Goal: Find specific page/section: Find specific page/section

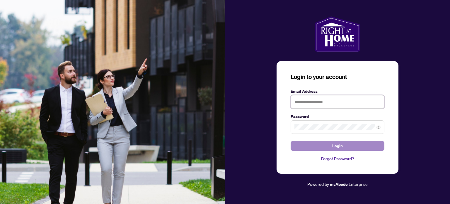
type input "**********"
click at [310, 144] on button "Login" at bounding box center [338, 146] width 94 height 10
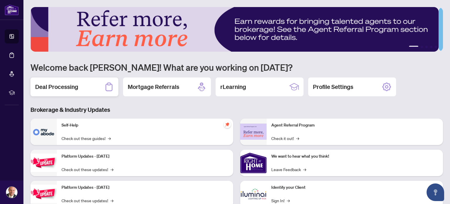
click at [58, 83] on h2 "Deal Processing" at bounding box center [56, 87] width 43 height 8
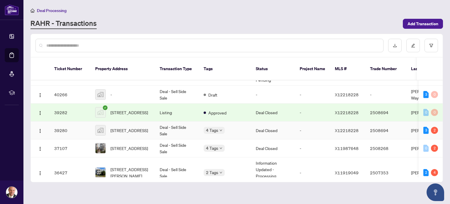
scroll to position [19, 0]
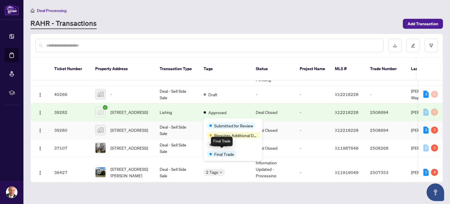
click at [222, 154] on span "Final Trade" at bounding box center [224, 154] width 20 height 6
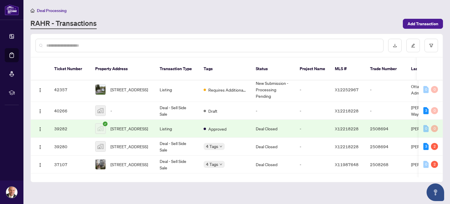
scroll to position [0, 0]
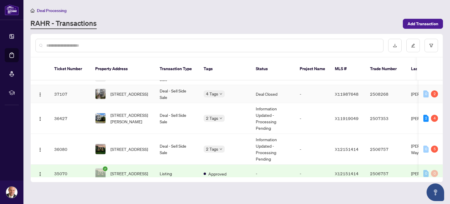
click at [212, 88] on body "Dashboard Deal Processing Mortgage Referrals rLearning [PERSON_NAME] Way [PERSO…" at bounding box center [225, 102] width 450 height 204
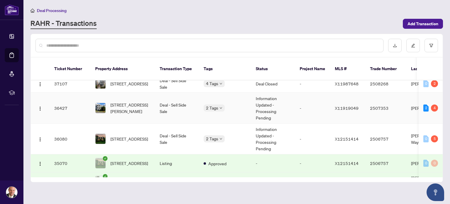
scroll to position [83, 0]
click at [213, 101] on body "Dashboard Deal Processing Mortgage Referrals rLearning [PERSON_NAME] Way [PERSO…" at bounding box center [225, 102] width 450 height 204
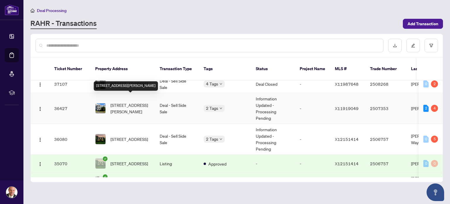
click at [129, 102] on span "[STREET_ADDRESS][PERSON_NAME]" at bounding box center [131, 108] width 40 height 13
